Goal: Task Accomplishment & Management: Use online tool/utility

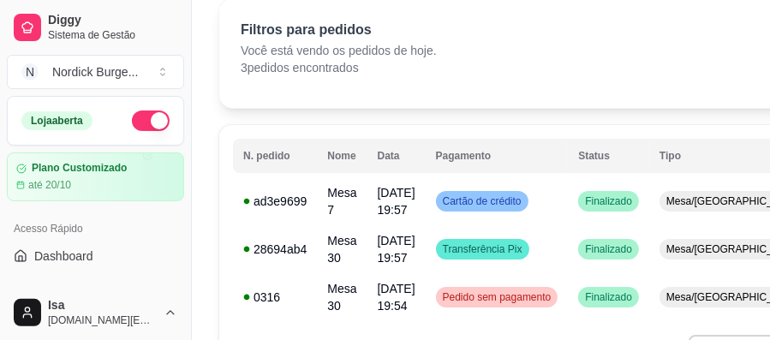
scroll to position [285, 0]
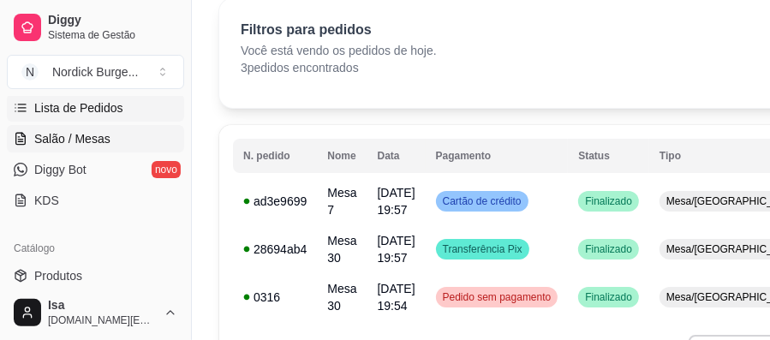
click at [67, 130] on span "Salão / Mesas" at bounding box center [72, 138] width 76 height 17
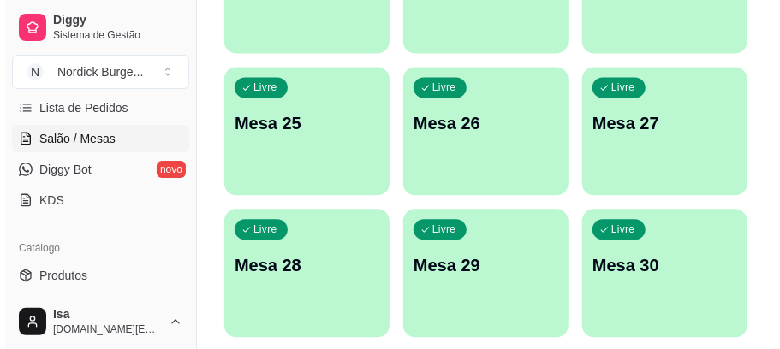
scroll to position [1312, 0]
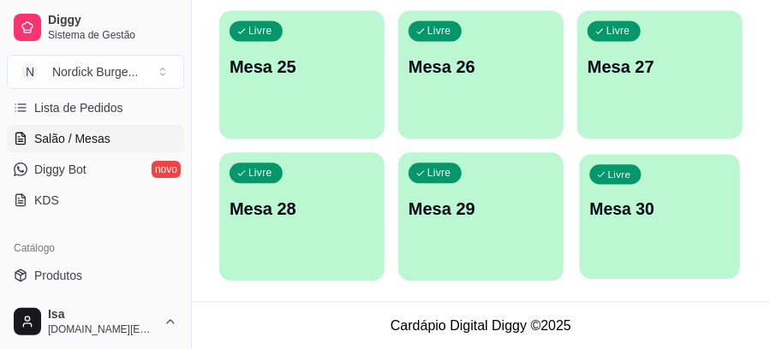
click at [704, 194] on div "Livre Mesa 30" at bounding box center [660, 206] width 160 height 104
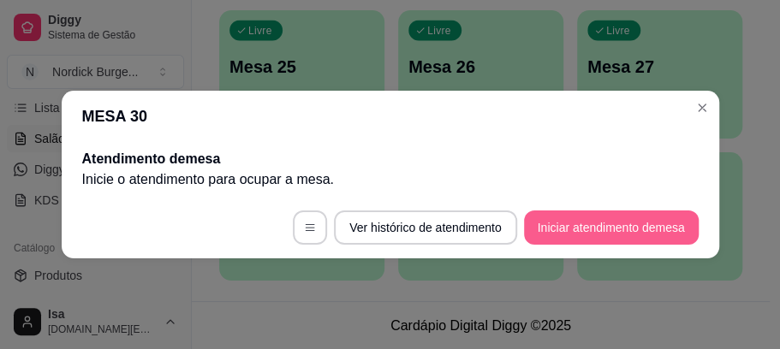
click at [616, 229] on button "Iniciar atendimento de mesa" at bounding box center [611, 228] width 175 height 34
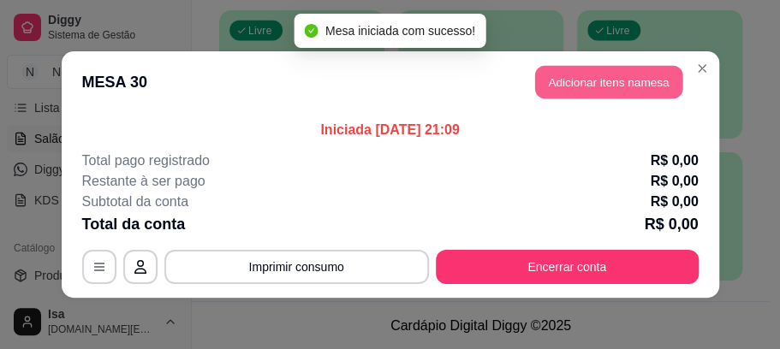
click at [611, 67] on button "Adicionar itens na mesa" at bounding box center [608, 82] width 147 height 33
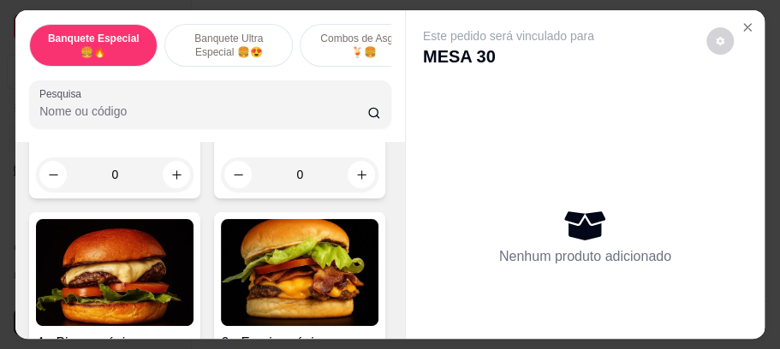
scroll to position [171, 0]
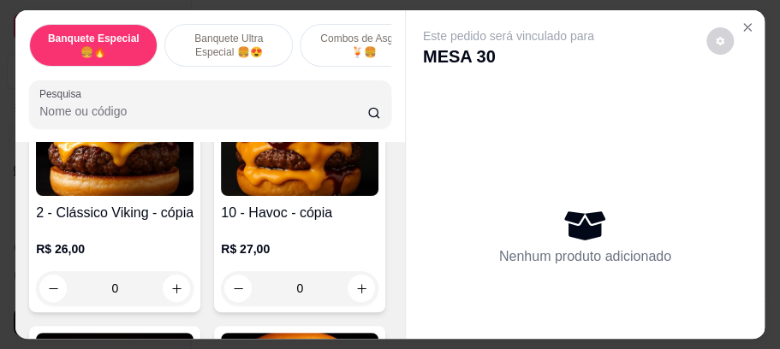
click at [169, 291] on div "0" at bounding box center [115, 288] width 158 height 34
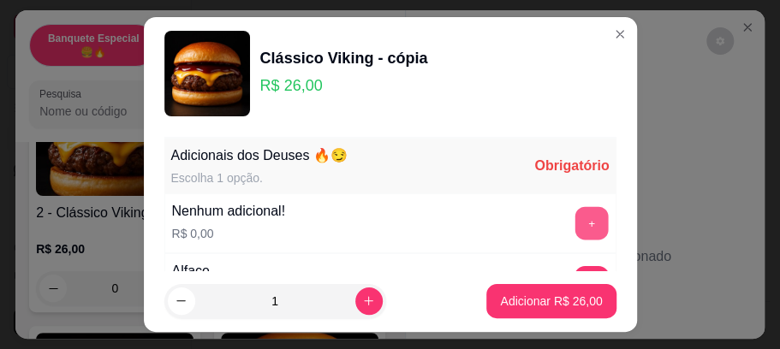
click at [575, 217] on button "+" at bounding box center [591, 223] width 33 height 33
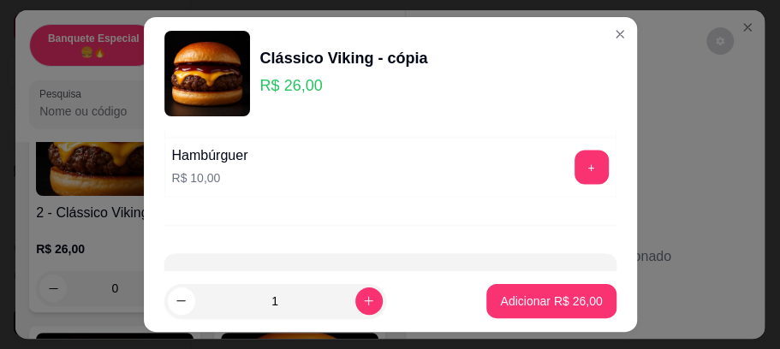
scroll to position [1297, 0]
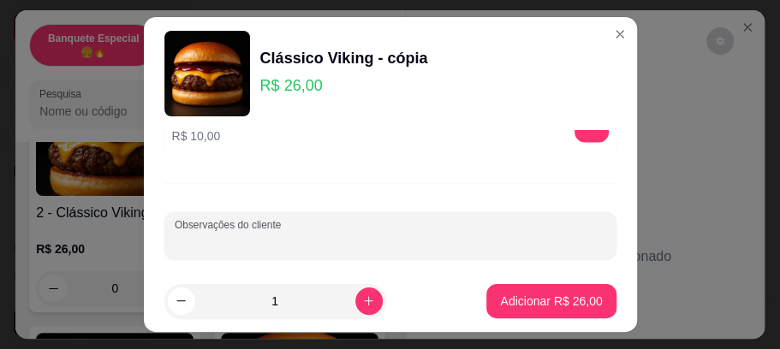
click at [324, 234] on input "Observações do cliente" at bounding box center [391, 242] width 432 height 17
type input "sem barbequio"
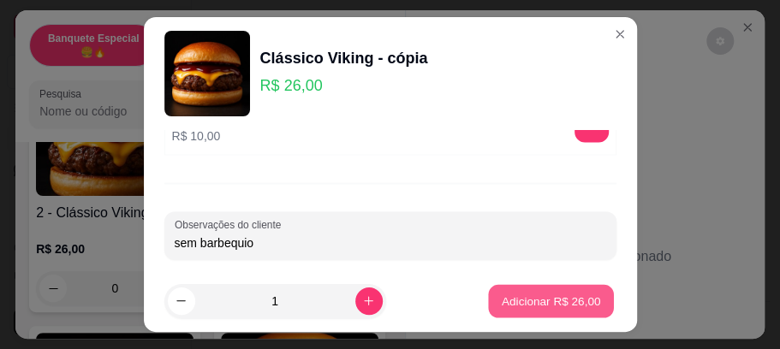
click at [515, 312] on button "Adicionar R$ 26,00" at bounding box center [552, 300] width 126 height 33
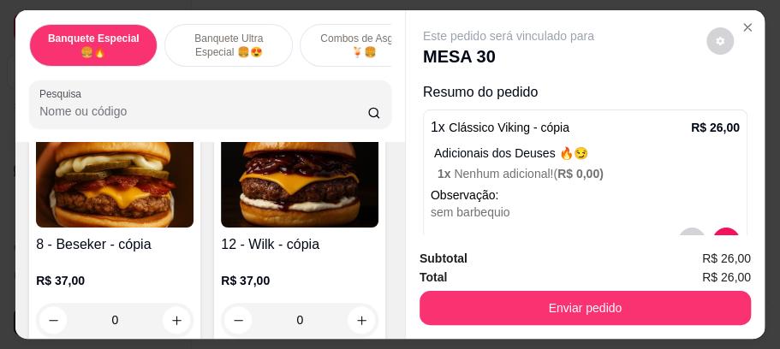
scroll to position [741, 0]
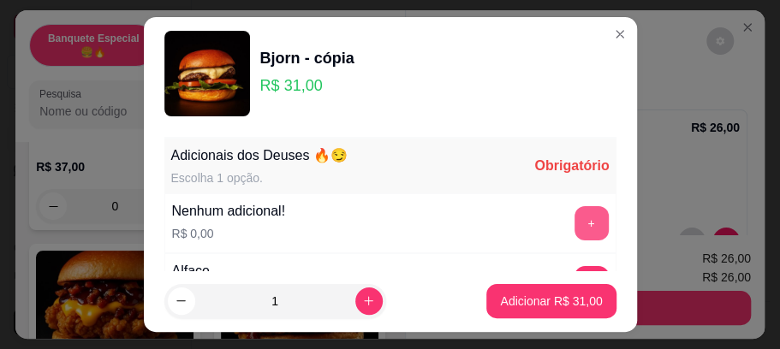
click at [575, 224] on button "+" at bounding box center [592, 223] width 34 height 34
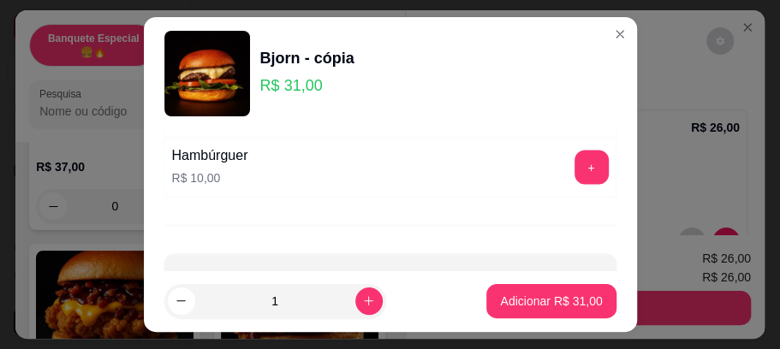
scroll to position [1297, 0]
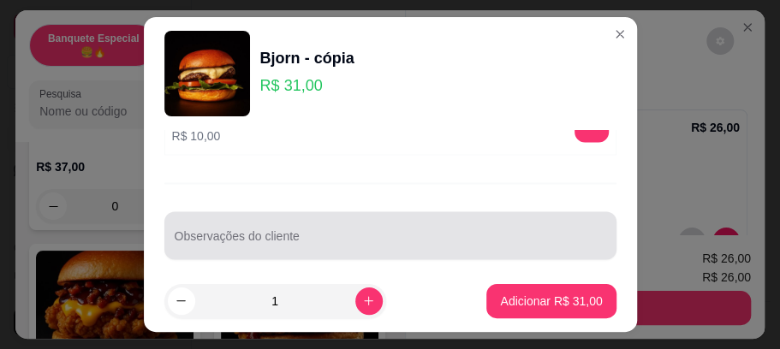
click at [318, 218] on div at bounding box center [391, 235] width 432 height 34
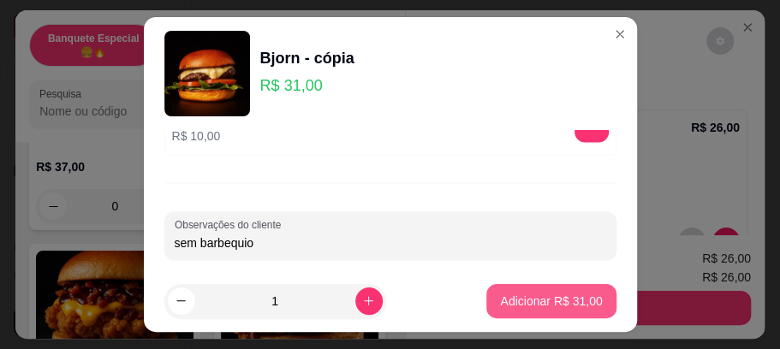
type input "sem barbequio"
click at [534, 296] on p "Adicionar R$ 31,00" at bounding box center [551, 301] width 102 height 17
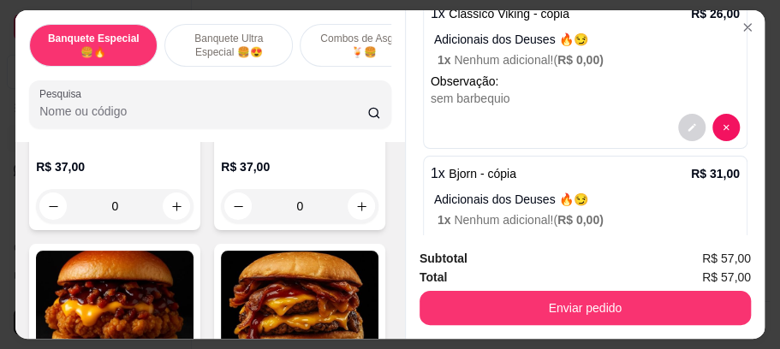
scroll to position [211, 0]
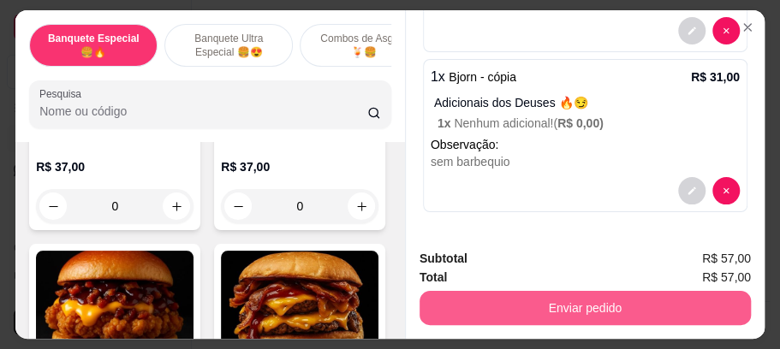
click at [627, 296] on button "Enviar pedido" at bounding box center [585, 308] width 331 height 34
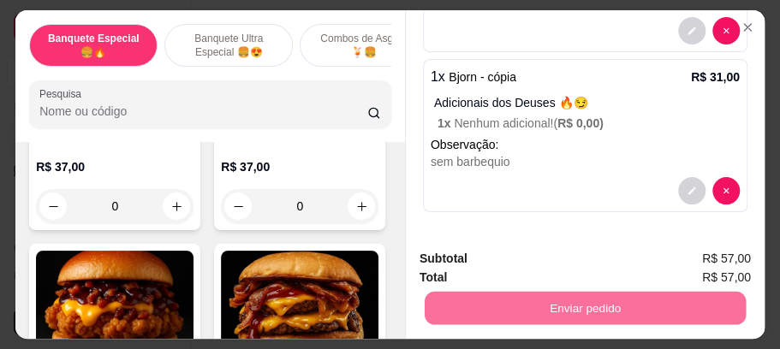
click at [699, 254] on button "Enviar pedido" at bounding box center [705, 262] width 97 height 33
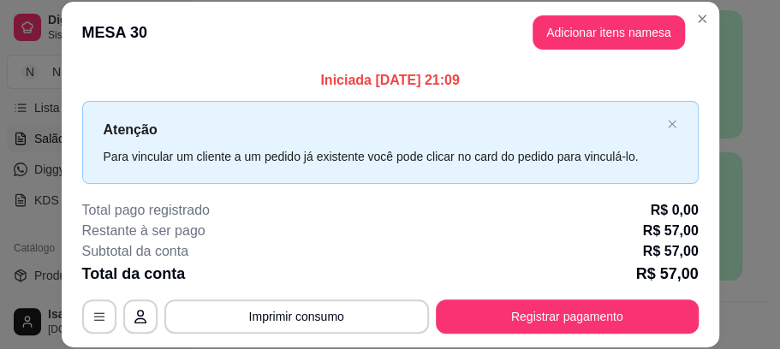
scroll to position [53, 0]
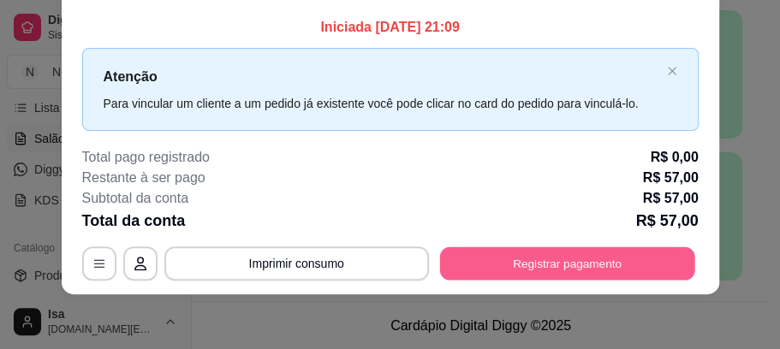
click at [585, 260] on button "Registrar pagamento" at bounding box center [566, 263] width 255 height 33
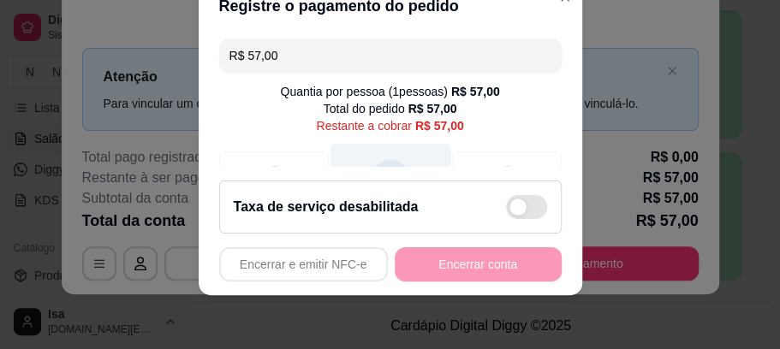
scroll to position [114, 0]
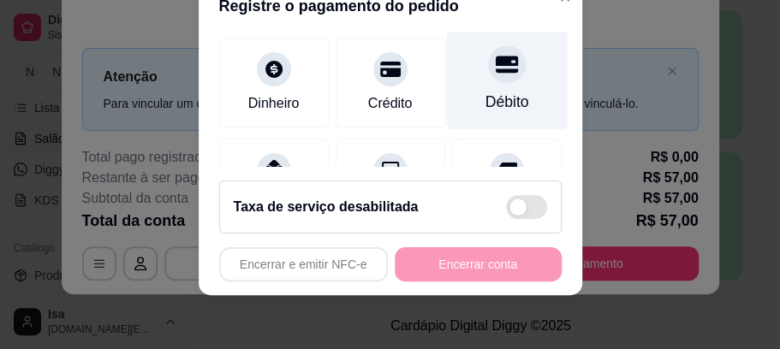
click at [495, 65] on icon at bounding box center [506, 65] width 22 height 17
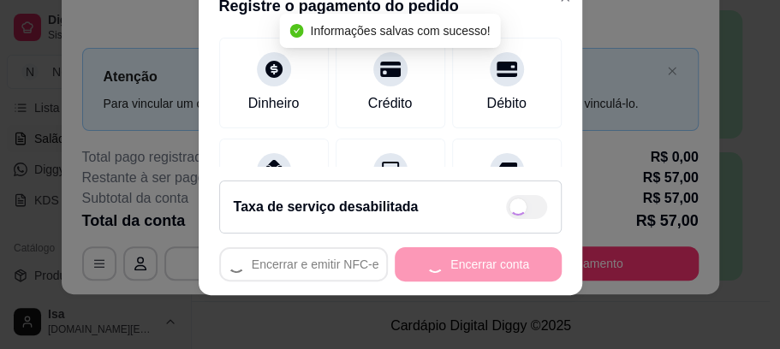
type input "R$ 0,00"
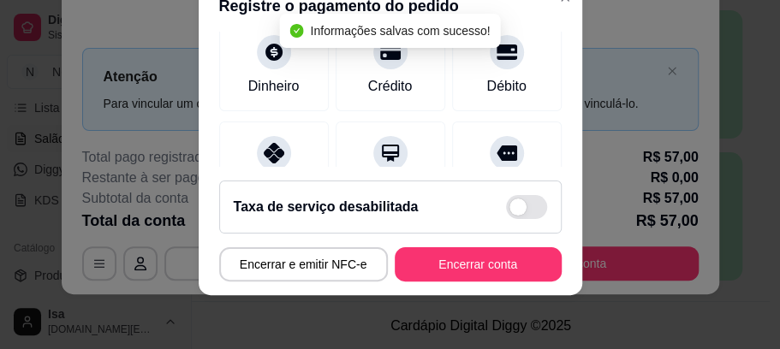
scroll to position [97, 0]
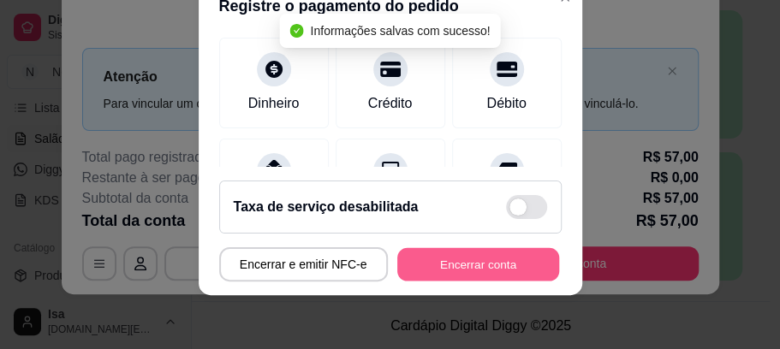
click at [489, 262] on button "Encerrar conta" at bounding box center [478, 263] width 162 height 33
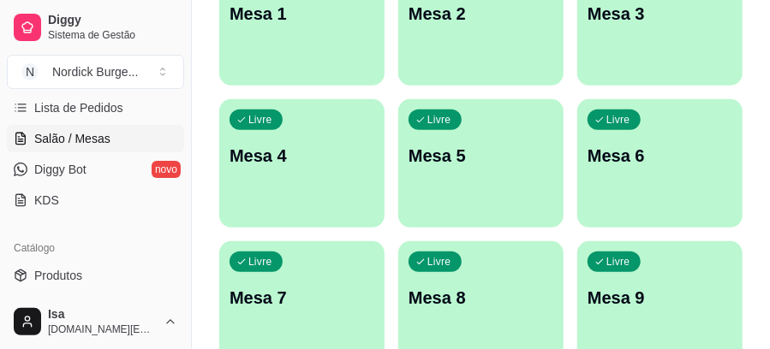
scroll to position [0, 0]
